Goal: Information Seeking & Learning: Find specific fact

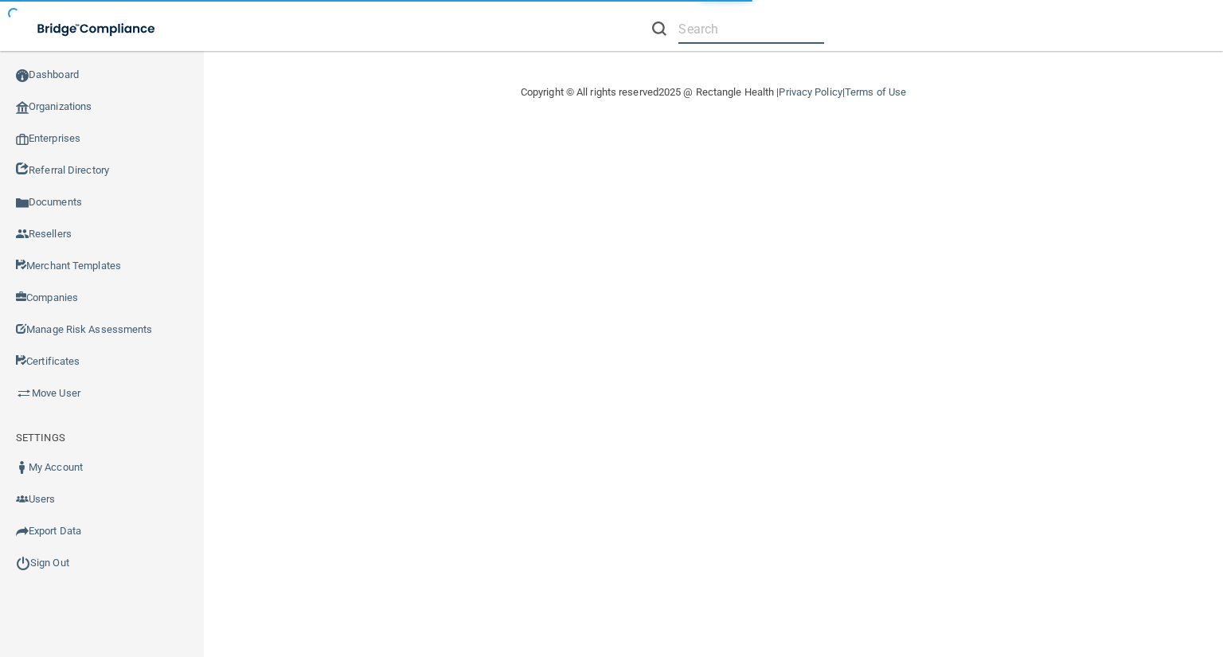
click at [702, 32] on input "text" at bounding box center [752, 28] width 146 height 29
paste input "[EMAIL_ADDRESS][DOMAIN_NAME]"
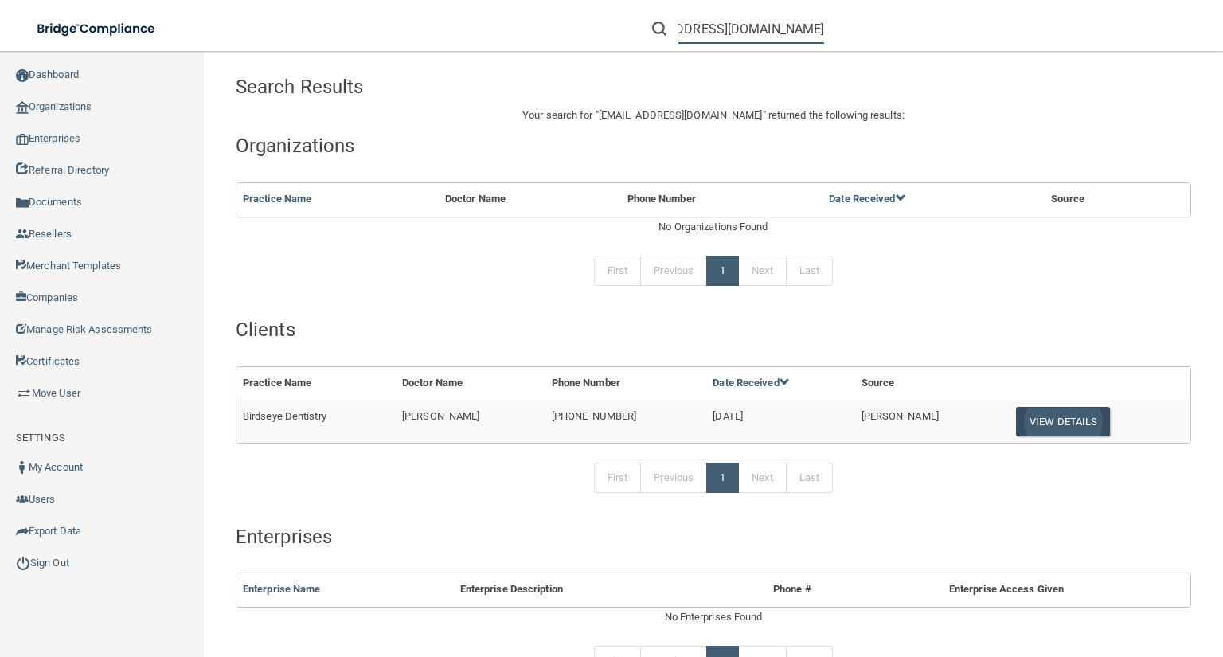
type input "[EMAIL_ADDRESS][DOMAIN_NAME]"
click at [1026, 407] on button "View Details" at bounding box center [1063, 421] width 94 height 29
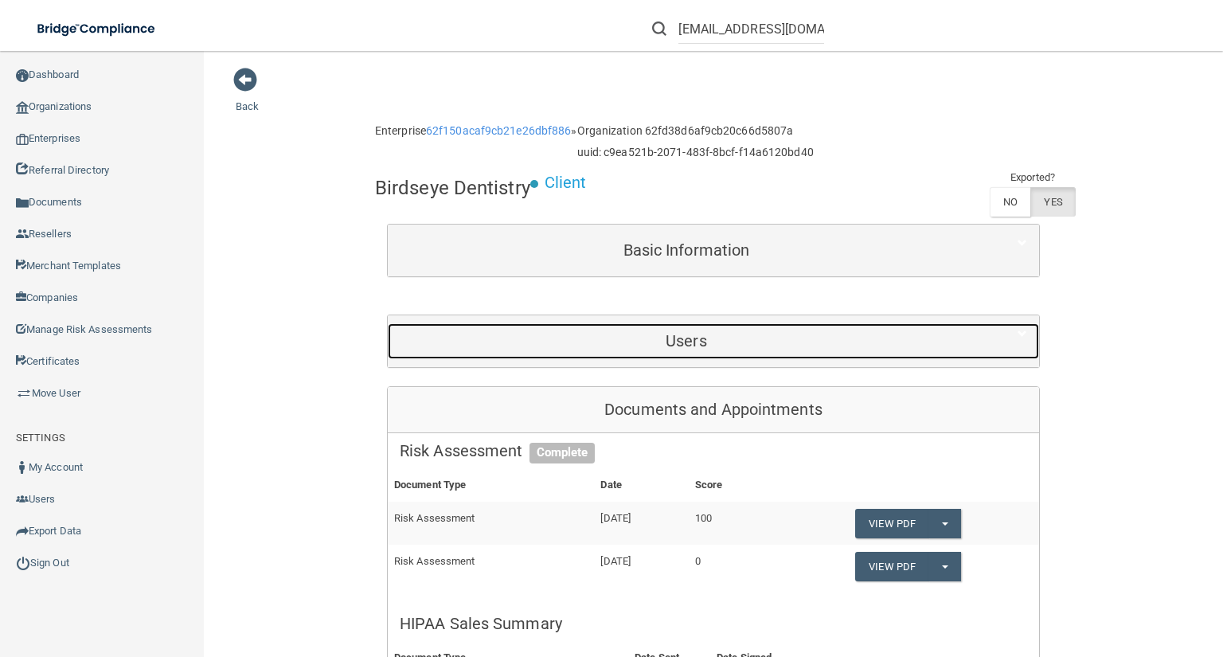
click at [742, 343] on h5 "Users" at bounding box center [686, 341] width 573 height 18
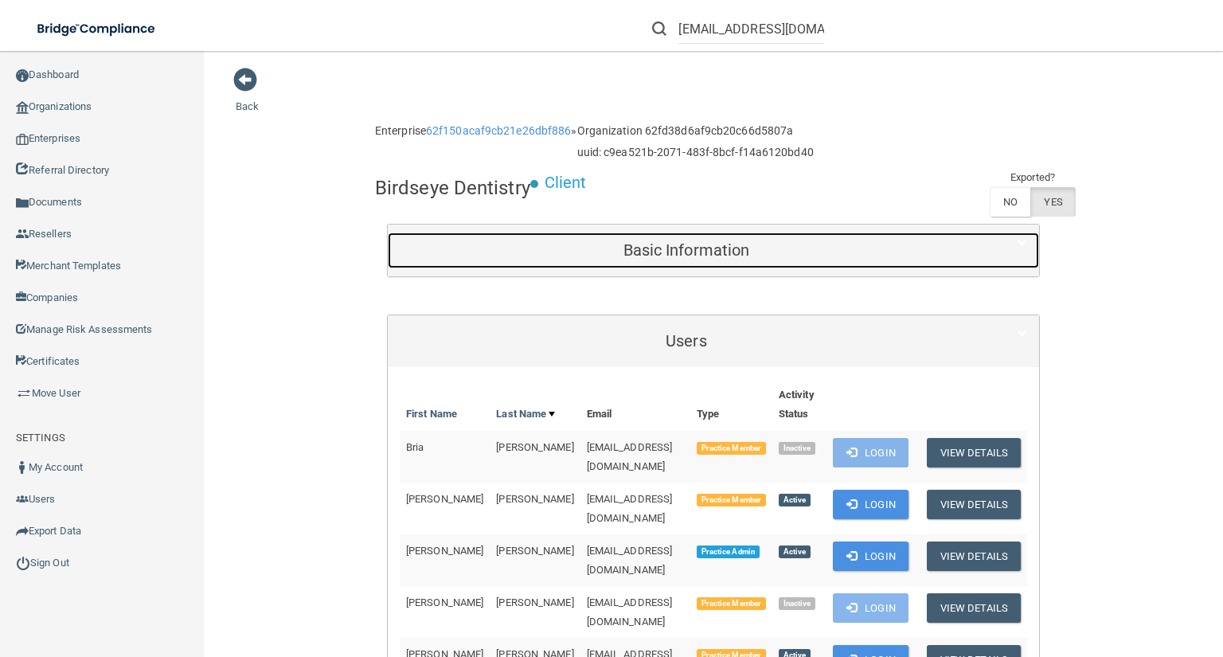
click at [687, 248] on h5 "Basic Information" at bounding box center [686, 250] width 573 height 18
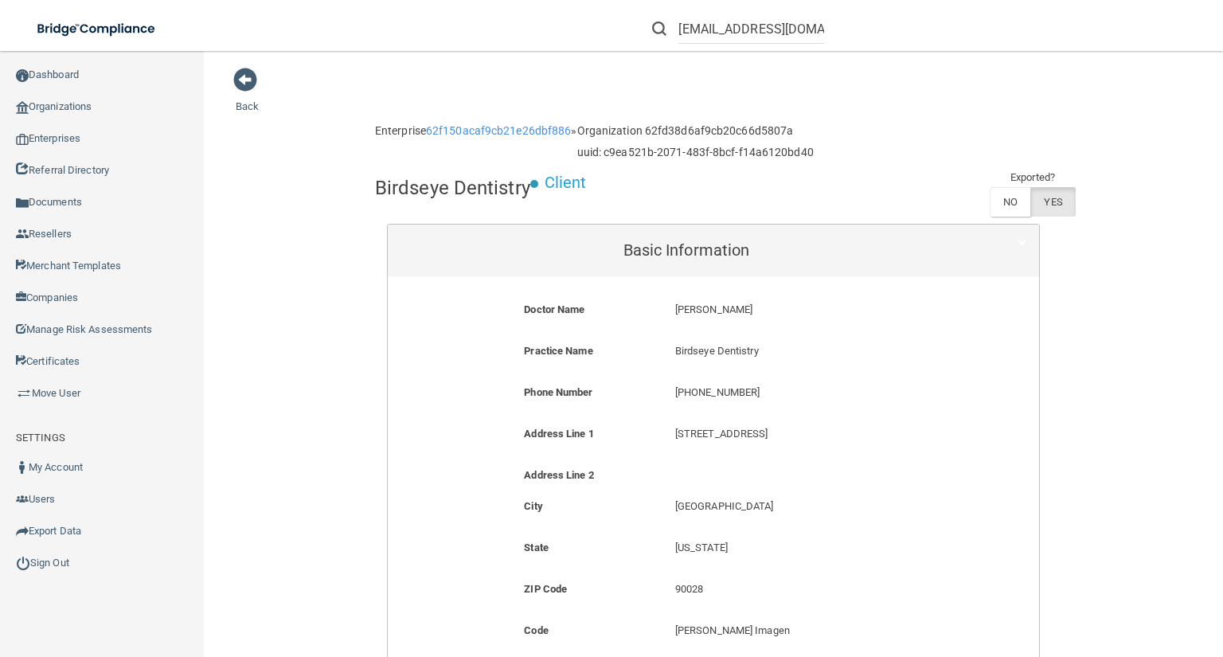
click at [691, 401] on p "[PHONE_NUMBER]" at bounding box center [814, 392] width 278 height 19
copy form "[PHONE_NUMBER]"
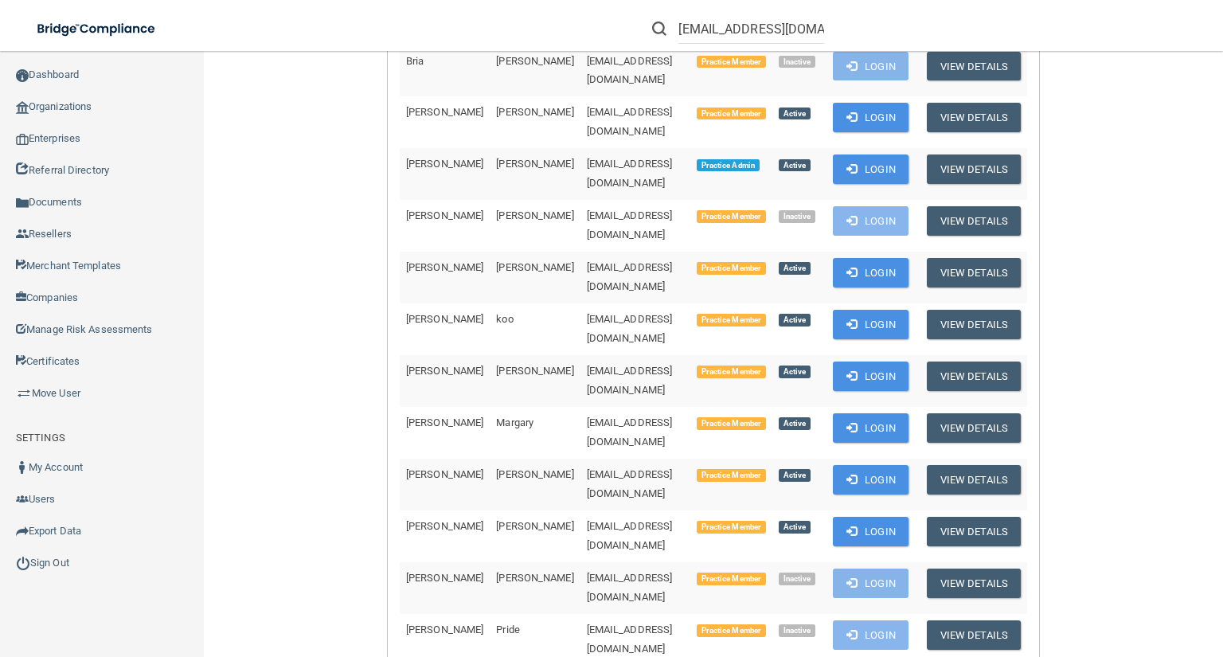
scroll to position [892, 0]
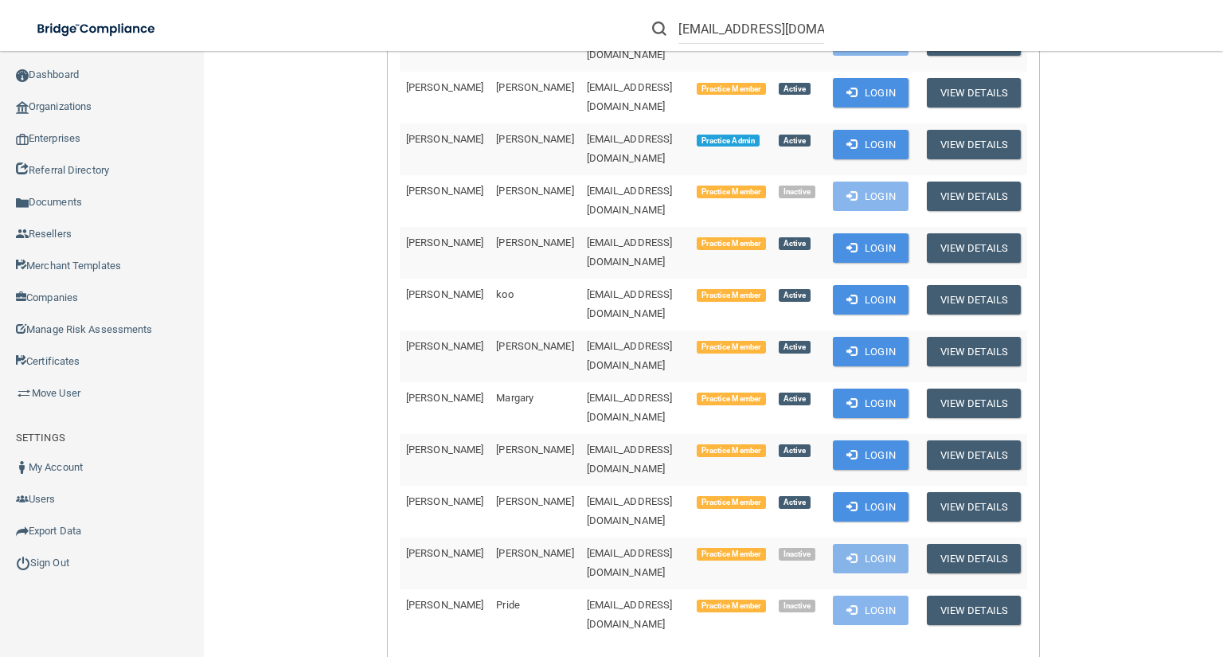
click at [581, 127] on td "[EMAIL_ADDRESS][DOMAIN_NAME]" at bounding box center [636, 149] width 110 height 52
